Goal: Task Accomplishment & Management: Complete application form

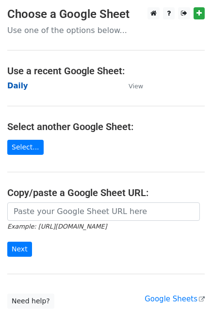
click at [14, 90] on strong "Daily" at bounding box center [17, 85] width 21 height 9
click at [17, 86] on strong "Daily" at bounding box center [17, 85] width 21 height 9
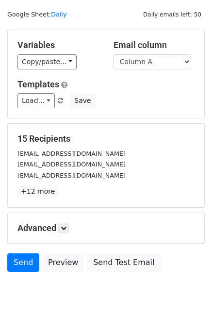
scroll to position [45, 0]
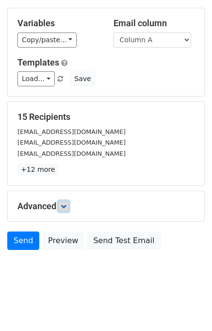
click at [62, 206] on icon at bounding box center [64, 206] width 6 height 6
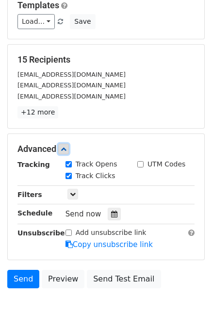
scroll to position [137, 0]
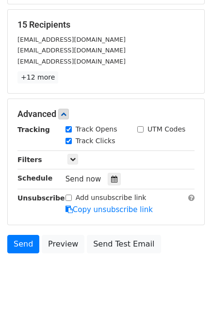
drag, startPoint x: 111, startPoint y: 183, endPoint x: 93, endPoint y: 148, distance: 39.3
click at [110, 182] on div at bounding box center [114, 179] width 13 height 13
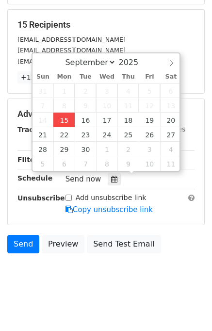
type input "2025-09-15 13:20"
type input "01"
type input "20"
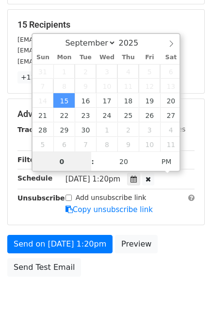
type input "01"
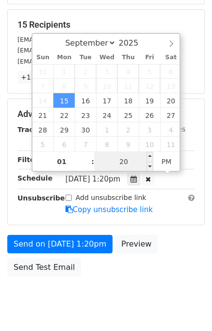
click at [119, 163] on input "20" at bounding box center [123, 161] width 59 height 19
type input "25"
type input "2025-09-15 13:25"
click at [179, 251] on div "Send on Sep 15 at 1:20pm Preview Send Test Email" at bounding box center [106, 258] width 212 height 47
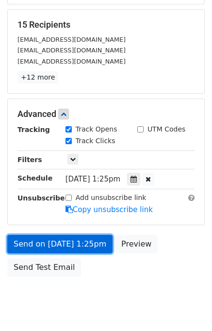
click at [83, 244] on link "Send on Sep 15 at 1:25pm" at bounding box center [59, 244] width 105 height 18
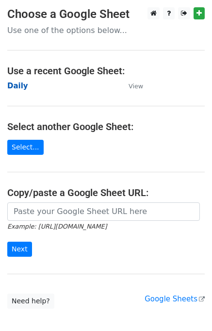
click at [16, 88] on strong "Daily" at bounding box center [17, 85] width 21 height 9
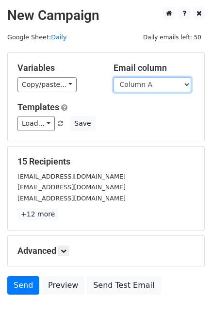
click at [147, 86] on select "Column A Column B Column C Column D Column E" at bounding box center [153, 84] width 78 height 15
select select "Column B"
click at [114, 77] on select "Column A Column B Column C Column D Column E" at bounding box center [153, 84] width 78 height 15
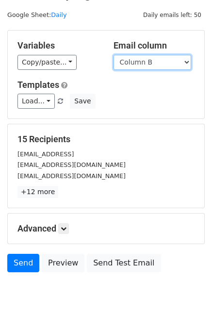
scroll to position [45, 0]
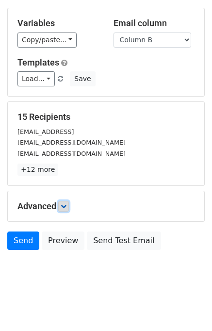
click at [60, 203] on link at bounding box center [63, 206] width 11 height 11
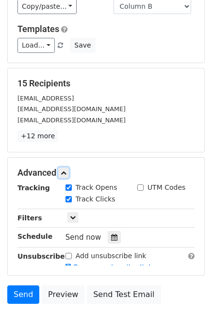
scroll to position [122, 0]
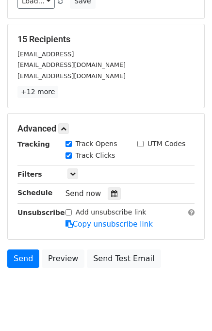
click at [111, 191] on icon at bounding box center [114, 193] width 6 height 7
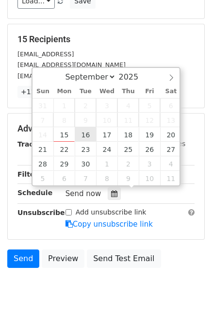
type input "2025-09-16 12:00"
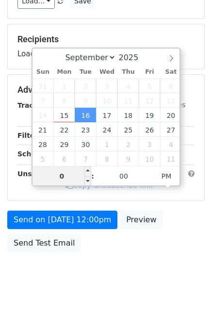
type input "02"
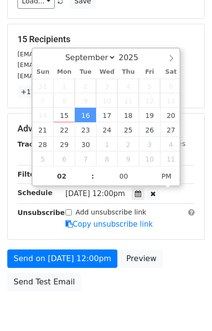
type input "2025-09-16 14:00"
click at [178, 251] on div "Send on Sep 16 at 12:00pm Preview Send Test Email" at bounding box center [106, 272] width 212 height 47
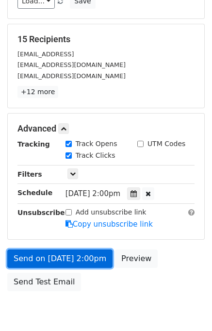
click at [78, 258] on link "Send on Sep 16 at 2:00pm" at bounding box center [59, 258] width 105 height 18
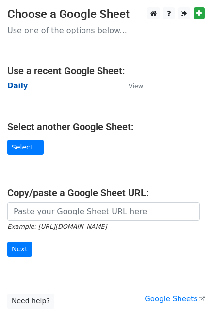
click at [16, 88] on strong "Daily" at bounding box center [17, 85] width 21 height 9
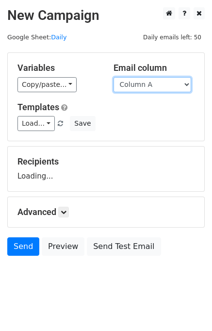
click at [167, 85] on select "Column A Column B Column C Column D Column E" at bounding box center [153, 84] width 78 height 15
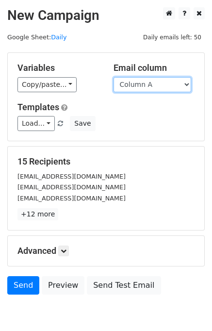
click at [157, 82] on select "Column A Column B Column C Column D Column E" at bounding box center [153, 84] width 78 height 15
select select "Column C"
click at [114, 77] on select "Column A Column B Column C Column D Column E" at bounding box center [153, 84] width 78 height 15
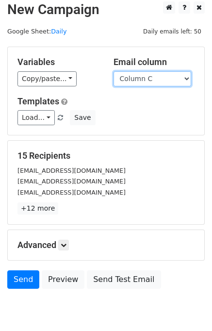
scroll to position [45, 0]
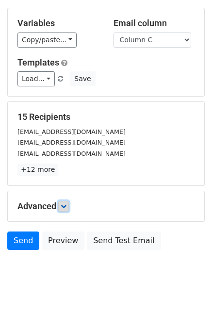
click at [66, 204] on icon at bounding box center [64, 206] width 6 height 6
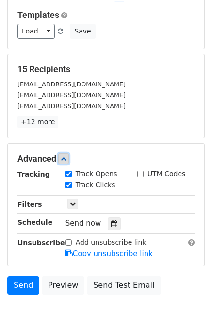
scroll to position [130, 0]
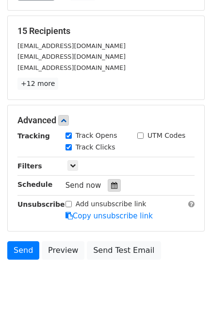
click at [112, 182] on div at bounding box center [114, 185] width 13 height 13
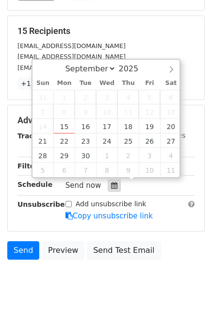
click at [111, 183] on icon at bounding box center [114, 185] width 6 height 7
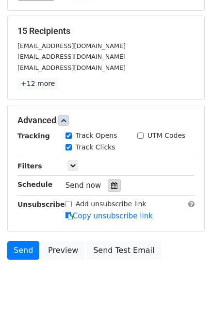
click at [111, 183] on icon at bounding box center [114, 185] width 6 height 7
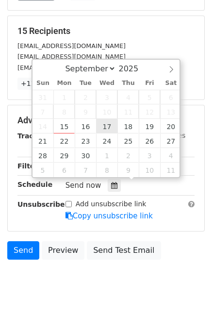
type input "2025-09-17 12:00"
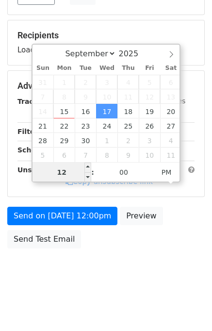
scroll to position [124, 0]
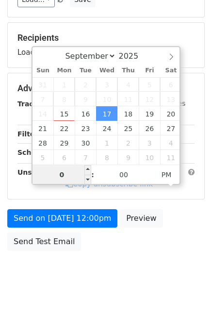
type input "03"
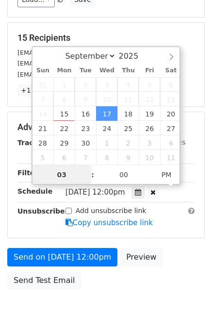
scroll to position [130, 0]
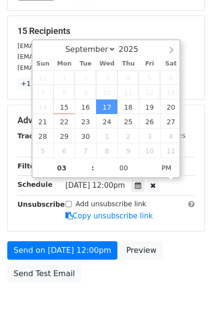
type input "2025-09-17 15:00"
click at [173, 257] on div "Send on Sep 17 at 12:00pm Preview Send Test Email" at bounding box center [106, 264] width 212 height 47
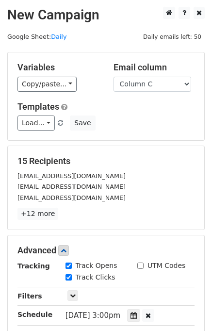
scroll to position [163, 0]
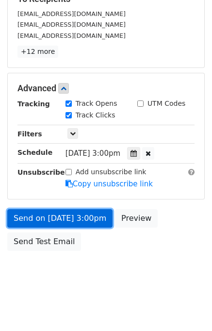
click at [43, 218] on link "Send on Sep 17 at 3:00pm" at bounding box center [59, 218] width 105 height 18
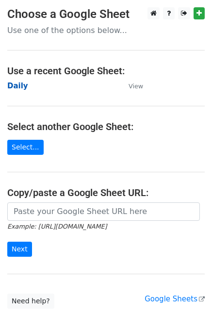
click at [19, 84] on strong "Daily" at bounding box center [17, 85] width 21 height 9
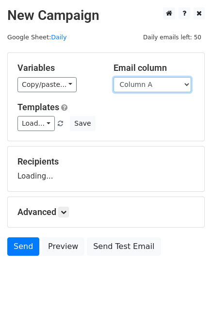
click at [155, 81] on select "Column A Column B Column C Column D Column E" at bounding box center [153, 84] width 78 height 15
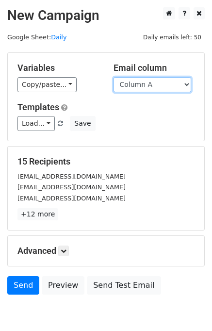
select select "Column D"
click at [114, 77] on select "Column A Column B Column C Column D Column E" at bounding box center [153, 84] width 78 height 15
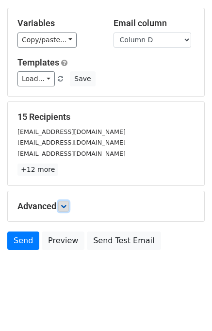
click at [66, 206] on icon at bounding box center [64, 206] width 6 height 6
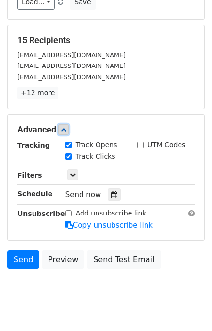
scroll to position [122, 0]
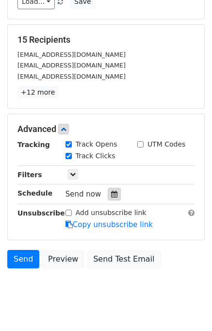
click at [114, 192] on div at bounding box center [114, 194] width 13 height 13
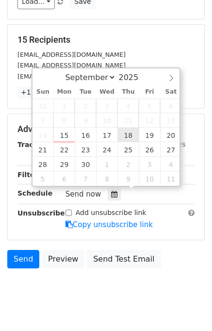
type input "[DATE] 12:00"
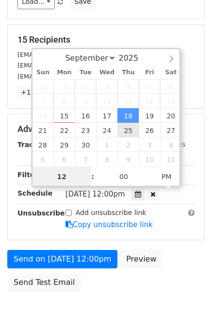
scroll to position [0, 0]
type input "04"
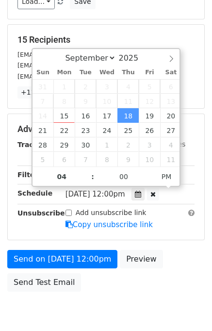
type input "[DATE] 16:00"
click at [175, 264] on div "Send on [DATE] 12:00pm Preview Send Test Email" at bounding box center [106, 273] width 212 height 47
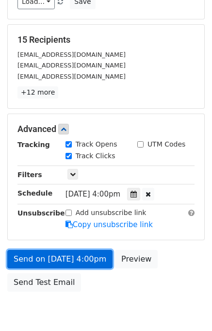
click at [85, 262] on link "Send on [DATE] 4:00pm" at bounding box center [59, 259] width 105 height 18
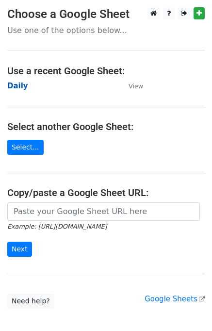
click at [17, 84] on strong "Daily" at bounding box center [17, 85] width 21 height 9
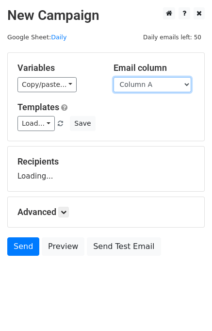
click at [146, 84] on select "Column A Column B Column C Column D Column E" at bounding box center [153, 84] width 78 height 15
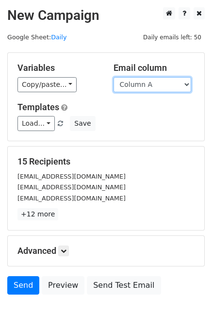
click at [144, 86] on select "Column A Column B Column C Column D Column E" at bounding box center [153, 84] width 78 height 15
select select "Column E"
click at [114, 77] on select "Column A Column B Column C Column D Column E" at bounding box center [153, 84] width 78 height 15
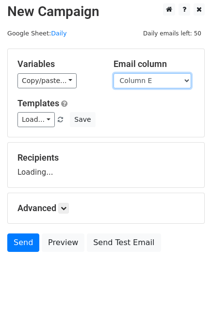
scroll to position [6, 0]
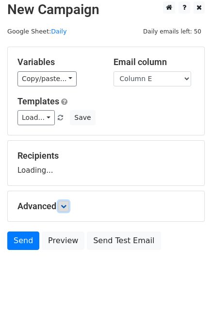
click at [66, 203] on icon at bounding box center [64, 206] width 6 height 6
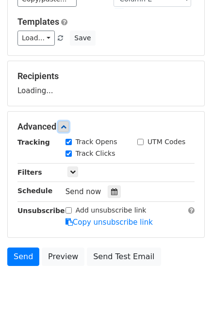
scroll to position [85, 0]
click at [111, 191] on icon at bounding box center [114, 191] width 6 height 7
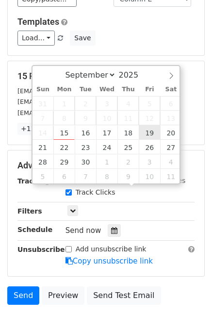
type input "2025-09-19 12:00"
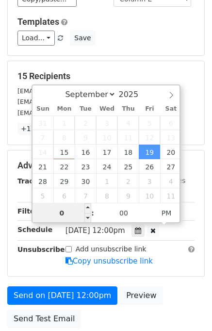
type input "05"
type input "2025-09-19 17:00"
click at [175, 264] on div "Advanced Tracking Track Opens UTM Codes Track Clicks Filters Only include sprea…" at bounding box center [106, 213] width 196 height 126
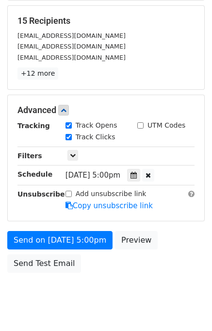
scroll to position [163, 0]
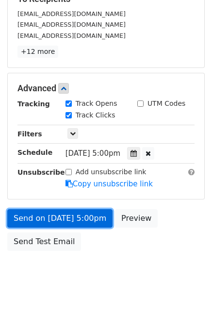
click at [62, 224] on link "Send on Sep 19 at 5:00pm" at bounding box center [59, 218] width 105 height 18
click at [61, 221] on link "Send on Sep 19 at 5:00pm" at bounding box center [59, 218] width 105 height 18
